Goal: Learn about a topic

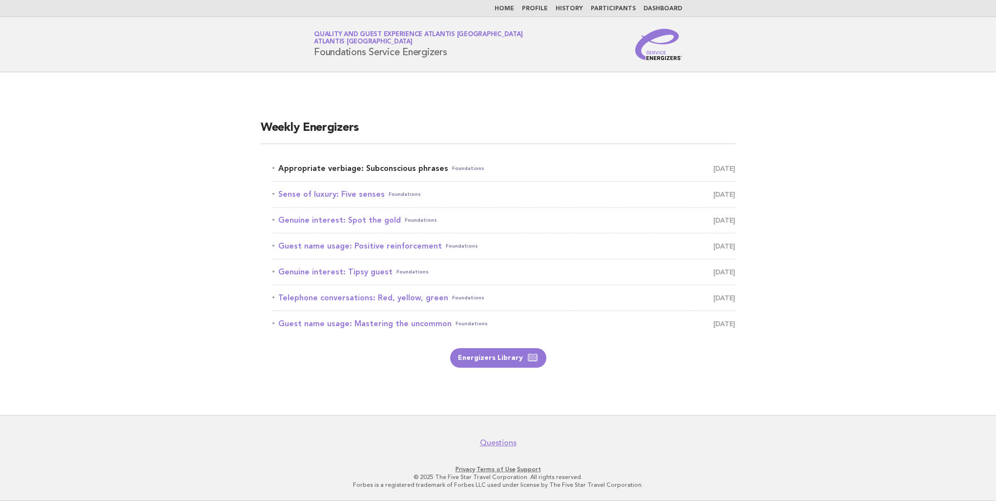
click at [389, 167] on link "Appropriate verbiage: Subconscious phrases Foundations September 10" at bounding box center [503, 169] width 463 height 14
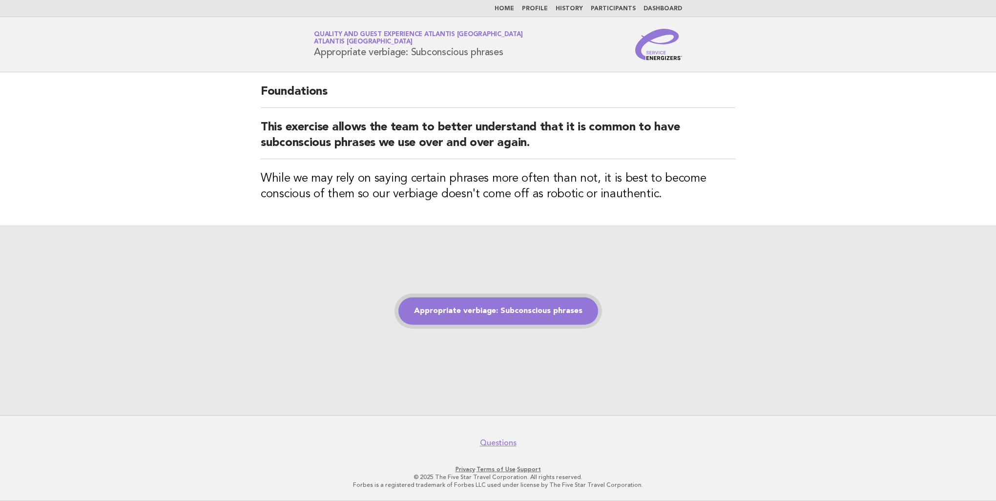
click at [508, 308] on link "Appropriate verbiage: Subconscious phrases" at bounding box center [498, 310] width 200 height 27
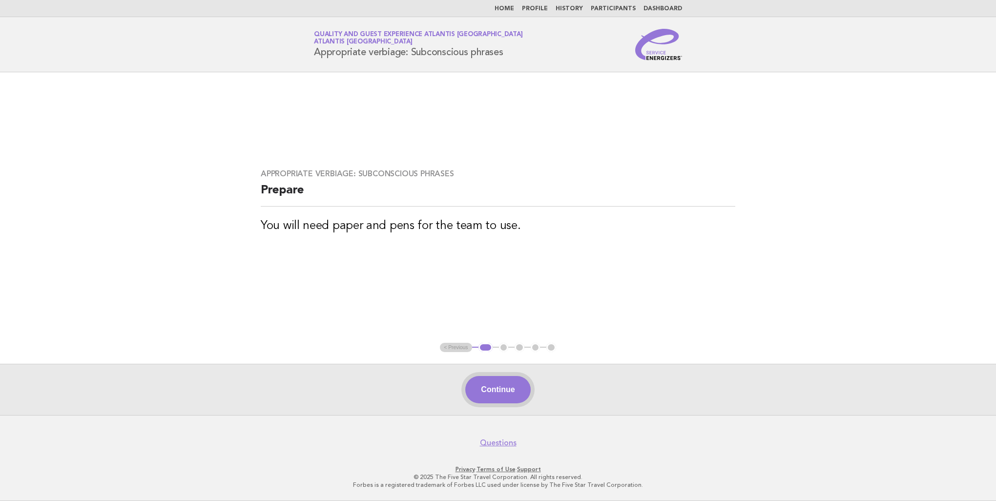
click at [504, 390] on button "Continue" at bounding box center [497, 389] width 65 height 27
